Goal: Find specific page/section: Find specific page/section

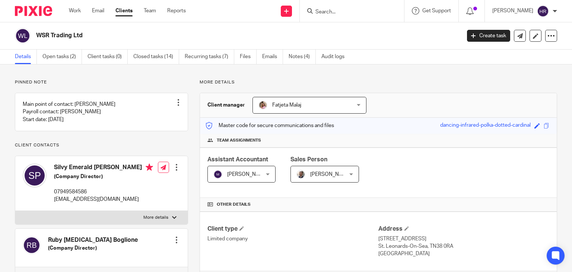
click at [319, 9] on input "Search" at bounding box center [348, 12] width 67 height 7
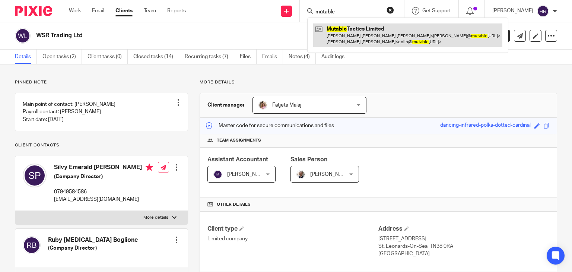
type input "mùtable"
click at [338, 37] on link at bounding box center [407, 34] width 189 height 23
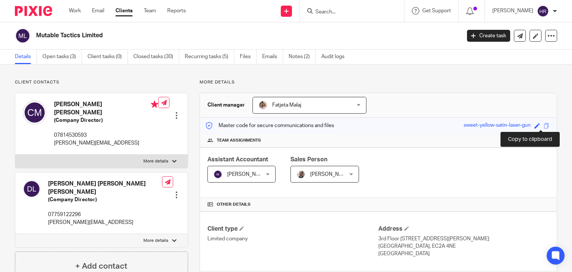
click at [544, 127] on span at bounding box center [547, 126] width 6 height 6
click at [323, 11] on input "Search" at bounding box center [348, 12] width 67 height 7
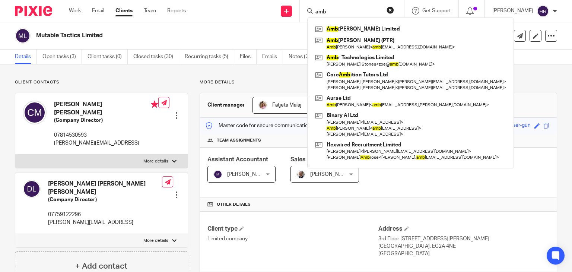
type input "amb"
click at [478, 63] on div "Details Open tasks (3) Client tasks (0) Closed tasks (30) Recurring tasks (5) F…" at bounding box center [286, 57] width 572 height 15
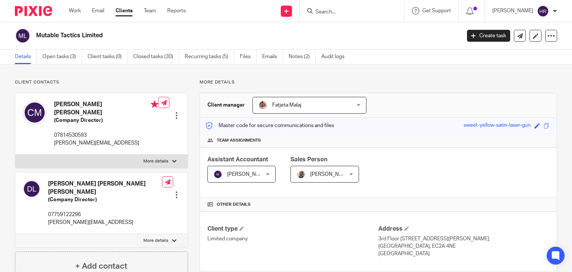
click at [211, 81] on p "More details" at bounding box center [378, 82] width 357 height 6
drag, startPoint x: 211, startPoint y: 81, endPoint x: 225, endPoint y: 81, distance: 13.8
click at [225, 81] on p "More details" at bounding box center [378, 82] width 357 height 6
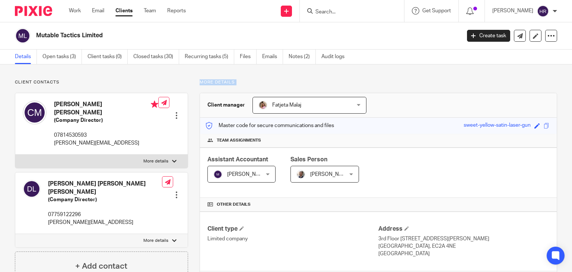
click at [225, 81] on p "More details" at bounding box center [378, 82] width 357 height 6
click at [230, 82] on p "More details" at bounding box center [378, 82] width 357 height 6
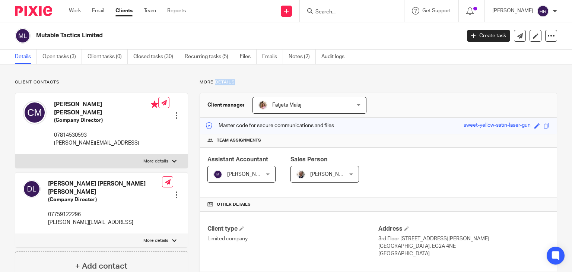
click at [280, 81] on p "More details" at bounding box center [378, 82] width 357 height 6
click at [225, 84] on p "More details" at bounding box center [378, 82] width 357 height 6
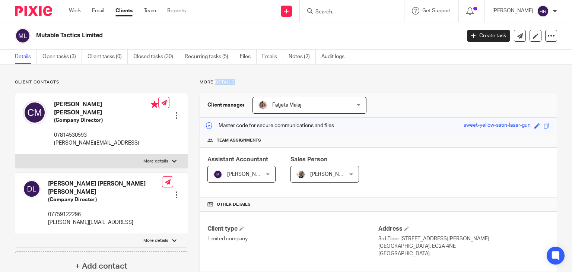
click at [225, 84] on p "More details" at bounding box center [378, 82] width 357 height 6
click at [232, 107] on h3 "Client manager" at bounding box center [226, 104] width 38 height 7
click at [249, 137] on span "Team assignments" at bounding box center [239, 140] width 44 height 6
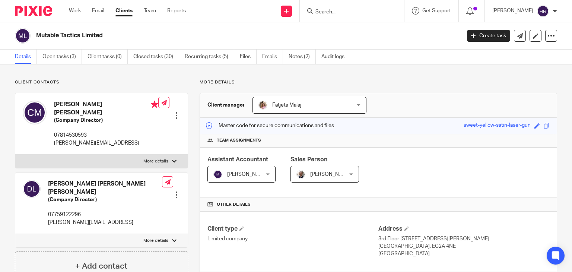
click at [312, 157] on span "Sales Person" at bounding box center [308, 159] width 37 height 6
click at [315, 15] on input "Search" at bounding box center [348, 12] width 67 height 7
type input "srs"
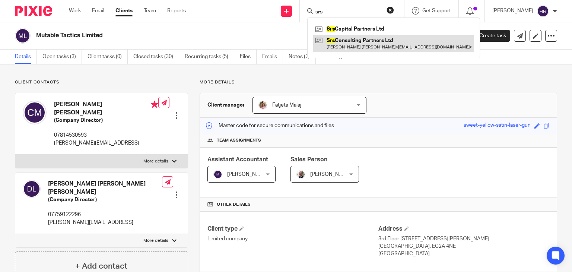
click at [332, 38] on link at bounding box center [393, 43] width 161 height 17
